Goal: Information Seeking & Learning: Learn about a topic

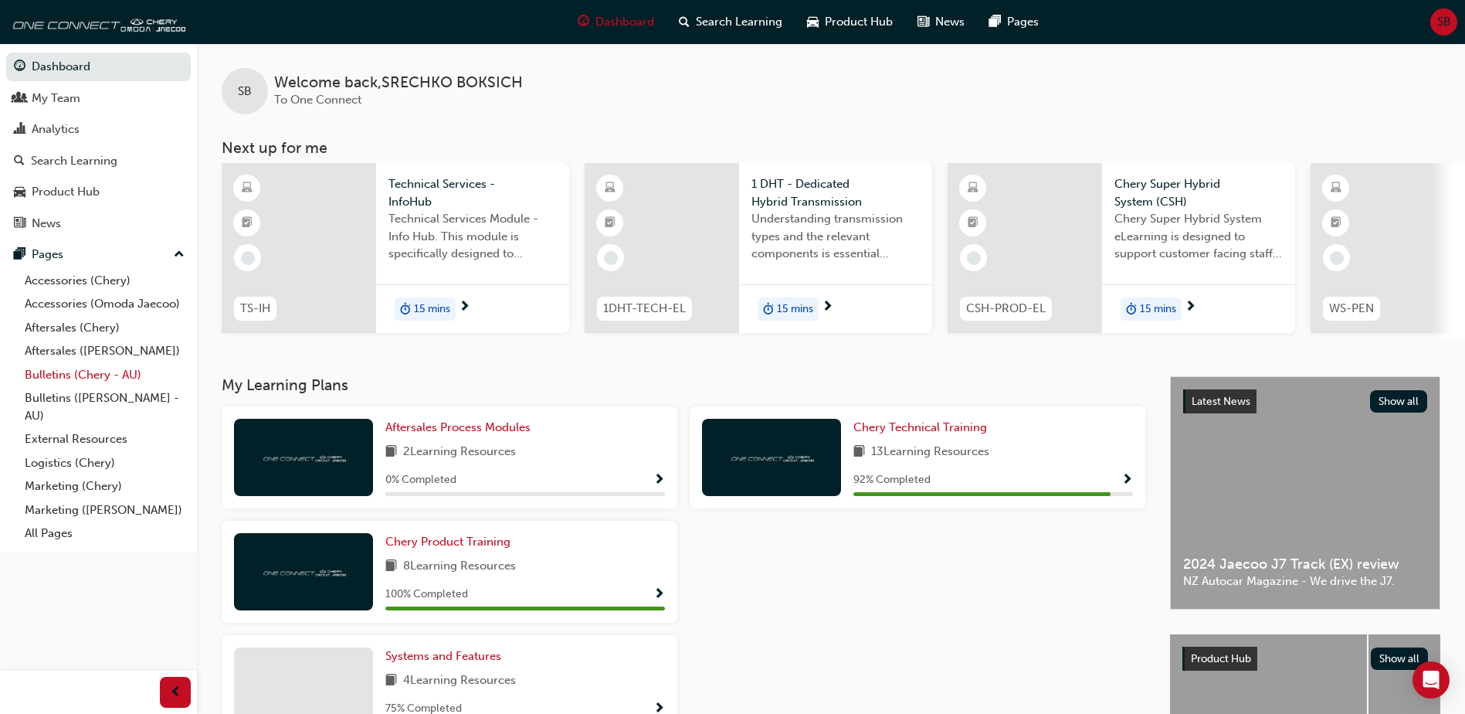
click at [80, 372] on link "Bulletins (Chery - AU)" at bounding box center [105, 375] width 172 height 24
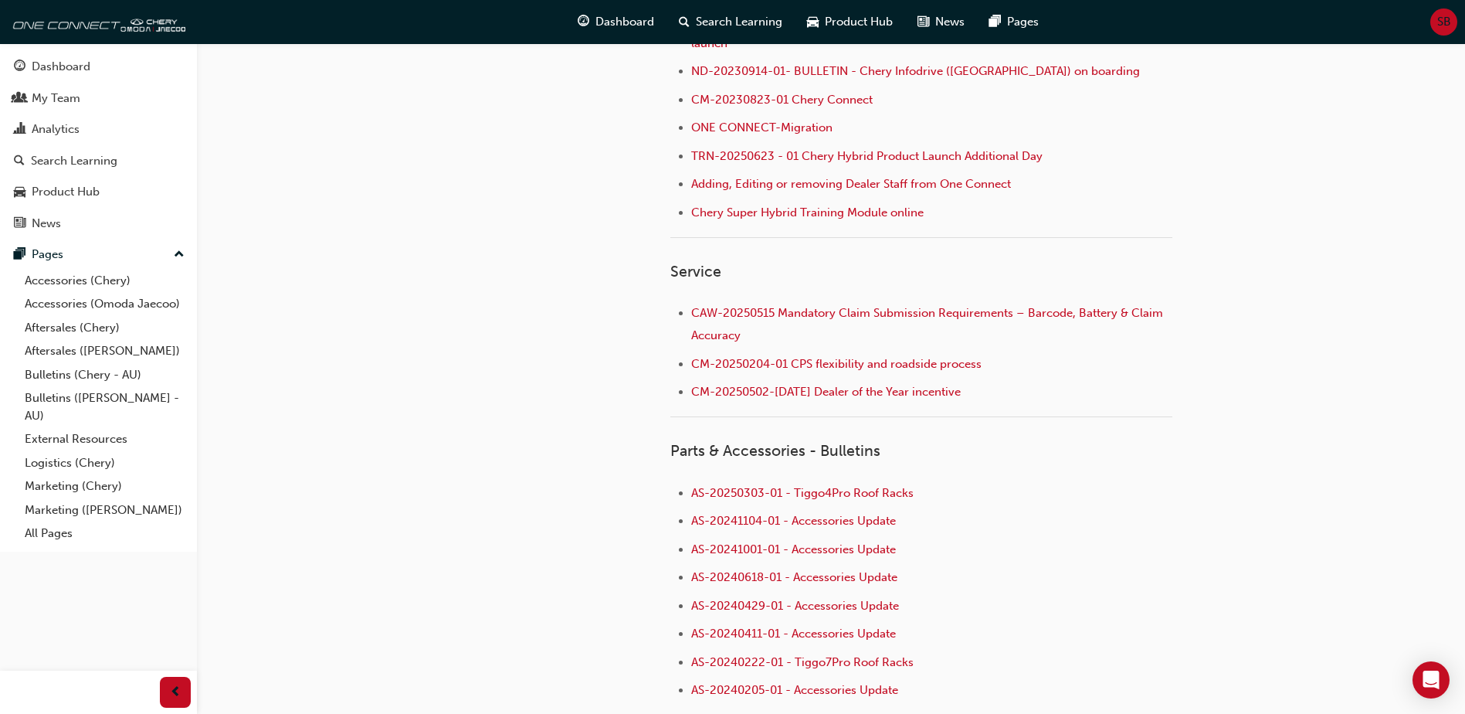
scroll to position [541, 0]
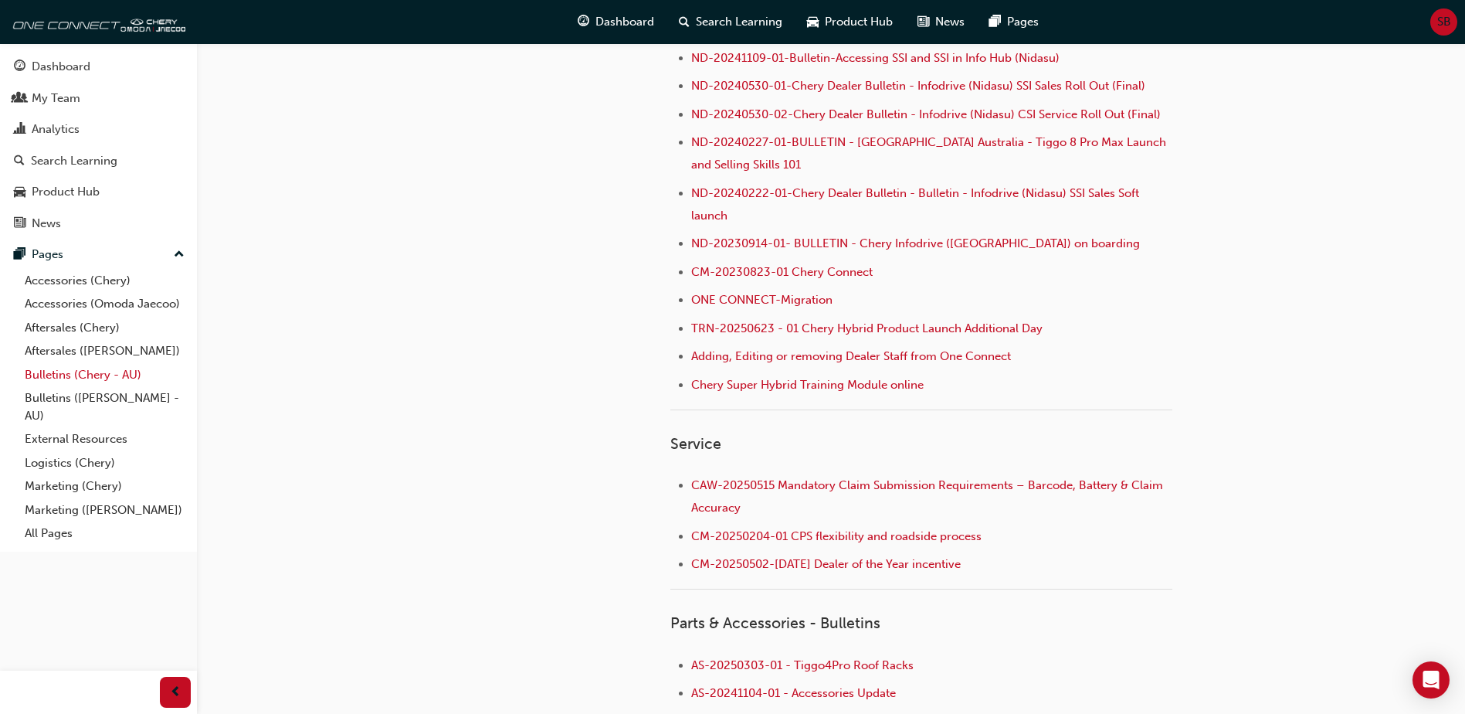
click at [68, 376] on link "Bulletins (Chery - AU)" at bounding box center [105, 375] width 172 height 24
click at [67, 441] on link "External Resources" at bounding box center [105, 439] width 172 height 24
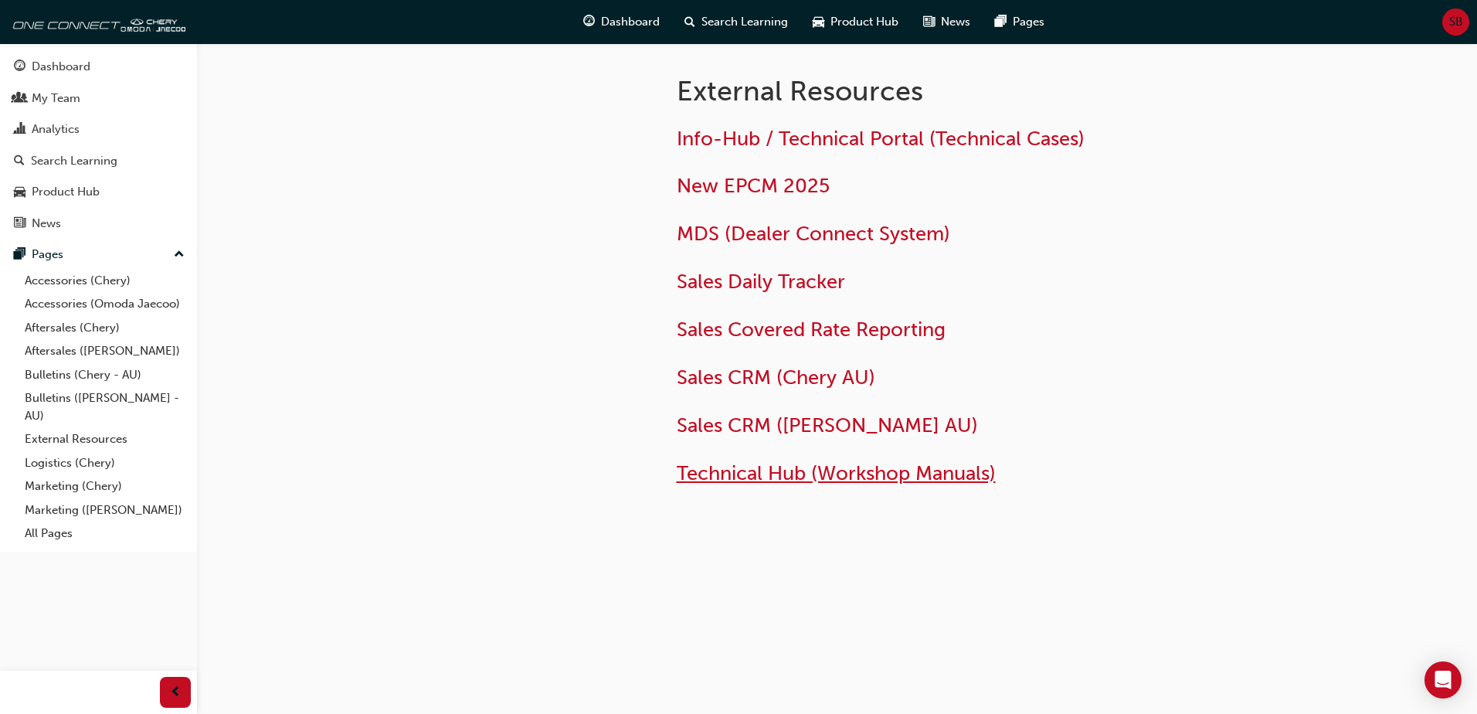
click at [759, 474] on span "Technical Hub (Workshop Manuals)" at bounding box center [836, 473] width 319 height 24
click at [830, 137] on span "Info-Hub / Technical Portal (Technical Cases)" at bounding box center [881, 139] width 408 height 24
click at [744, 461] on span "Technical Hub (Workshop Manuals)" at bounding box center [836, 473] width 319 height 24
